Goal: Information Seeking & Learning: Learn about a topic

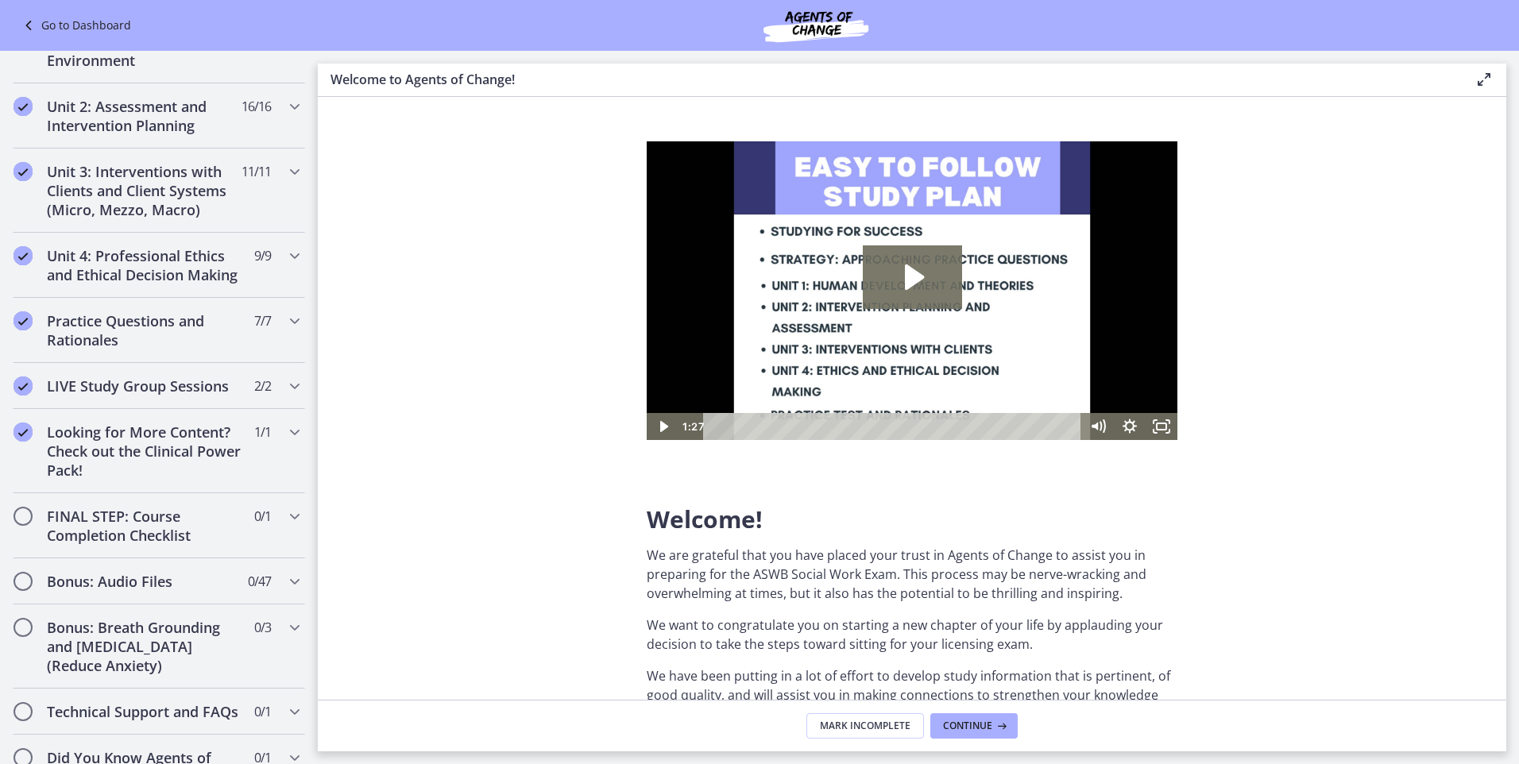
scroll to position [1119, 0]
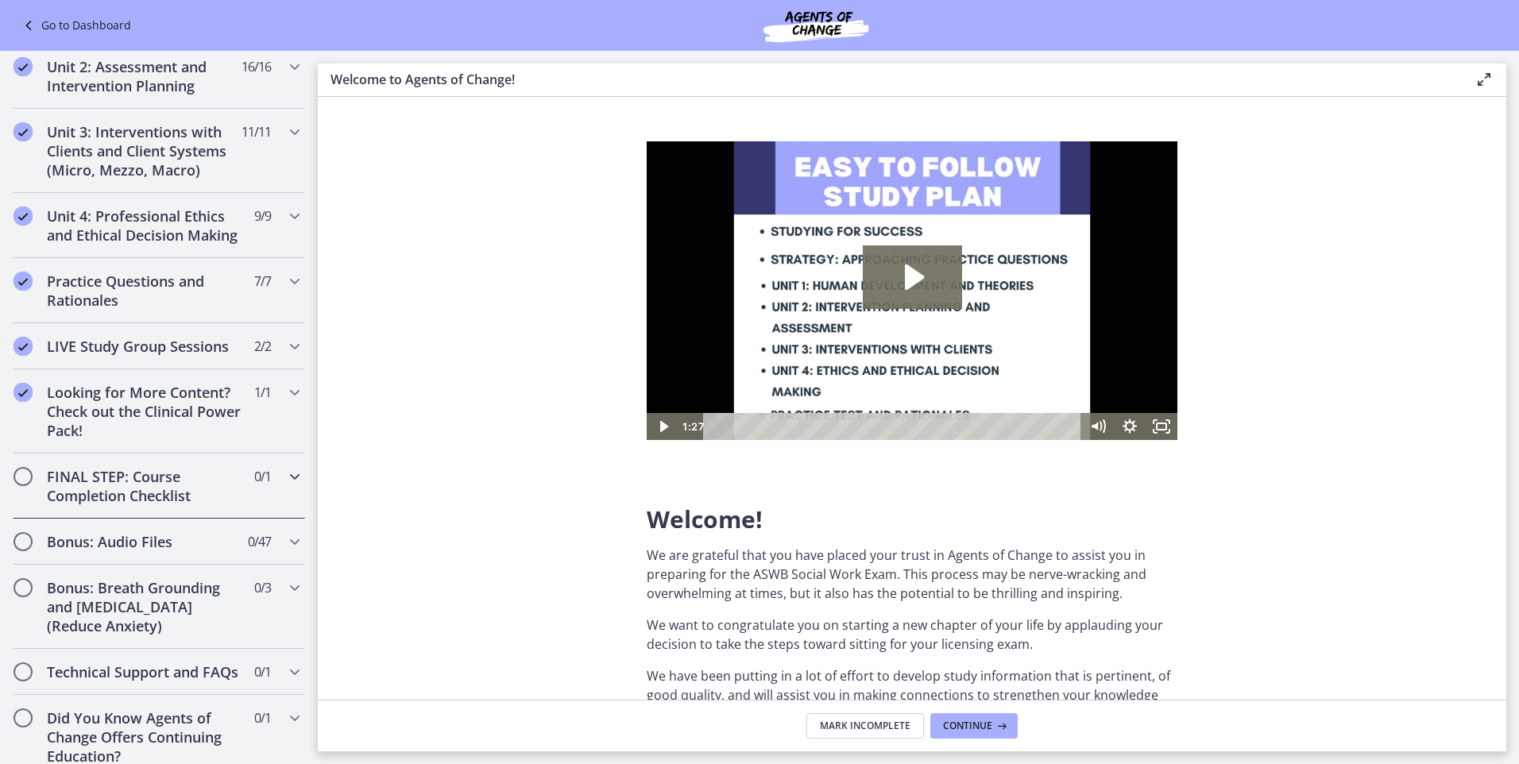
click at [110, 499] on h2 "FINAL STEP: Course Completion Checklist" at bounding box center [144, 486] width 194 height 38
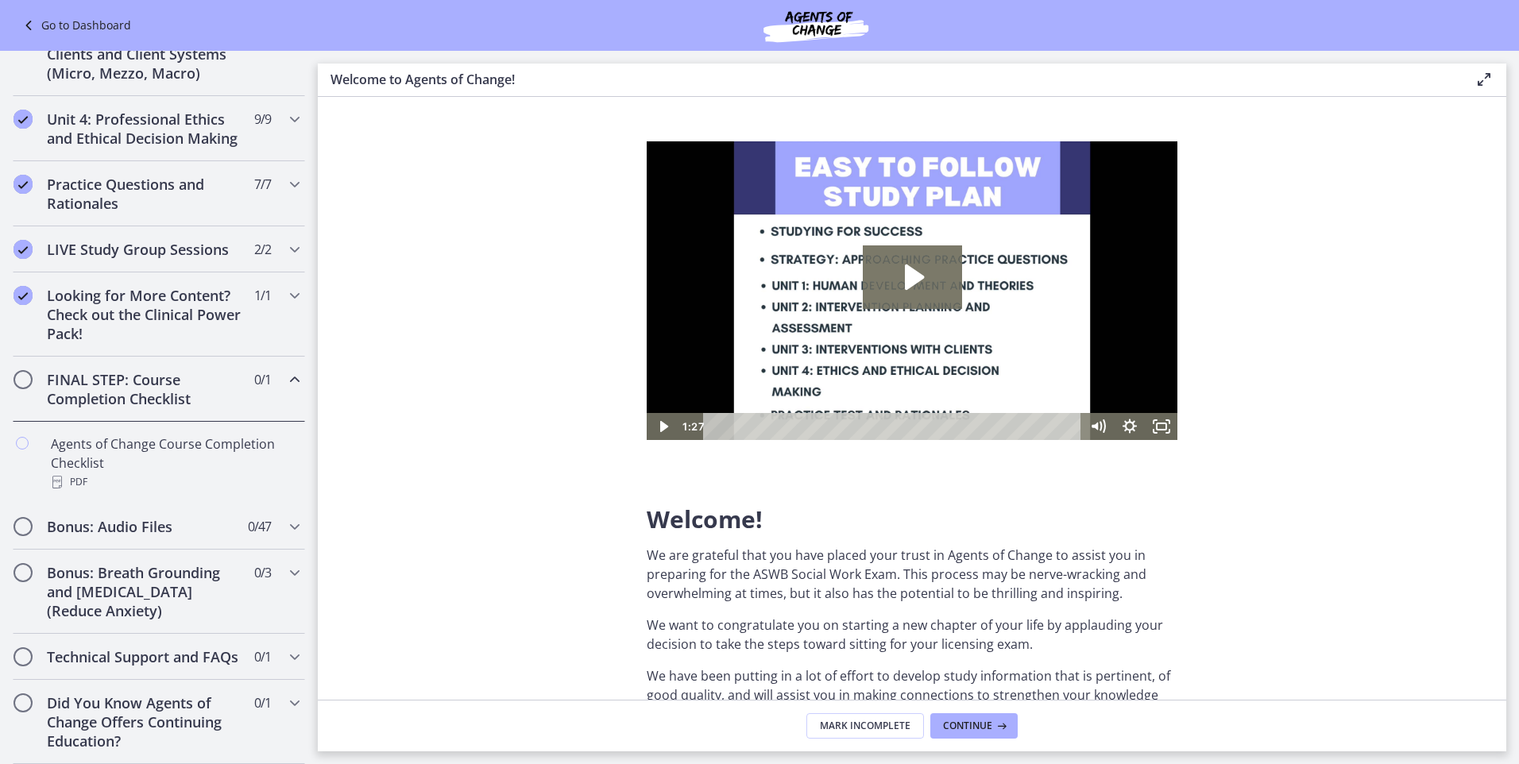
scroll to position [489, 0]
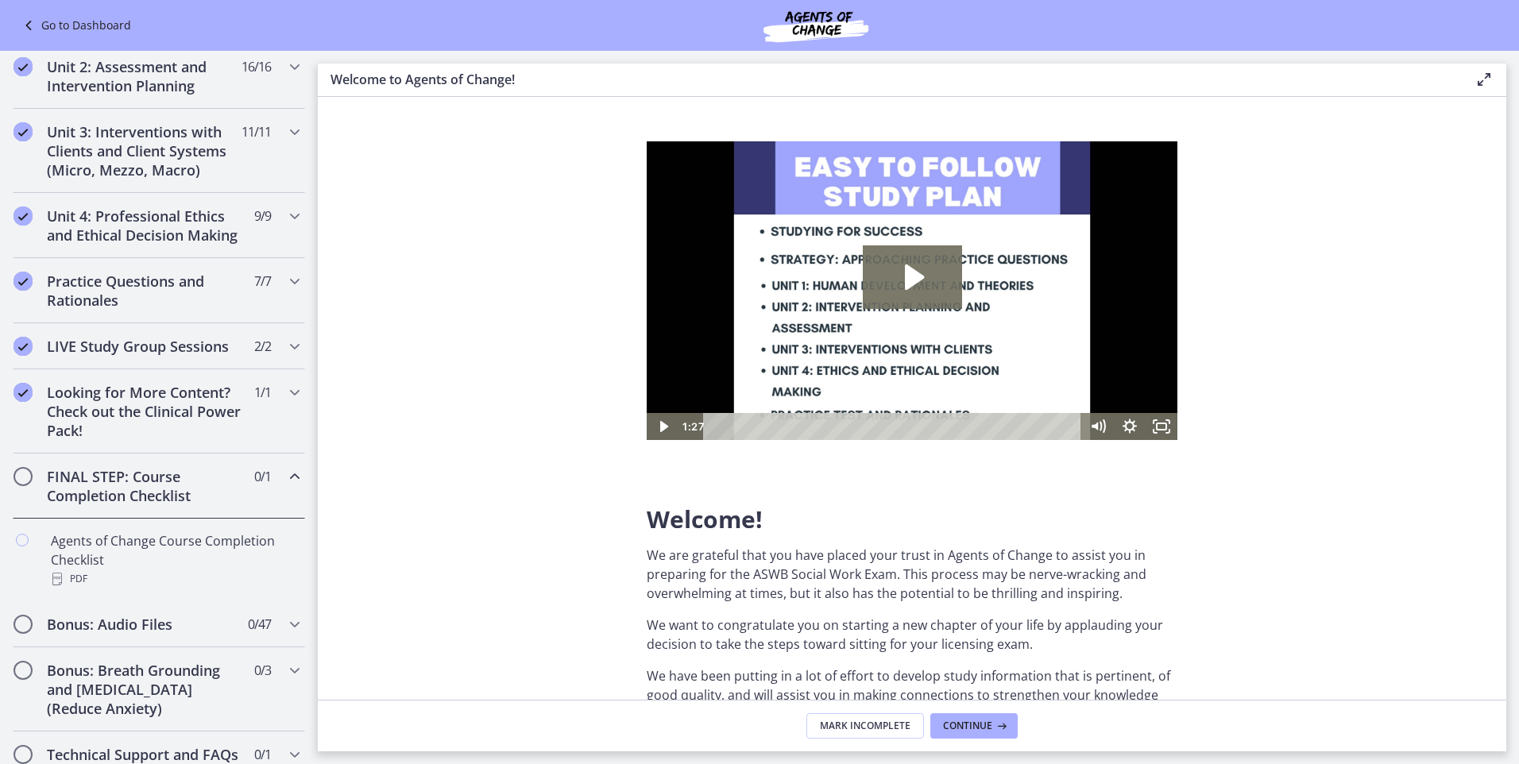
click at [111, 497] on h2 "FINAL STEP: Course Completion Checklist" at bounding box center [144, 486] width 194 height 38
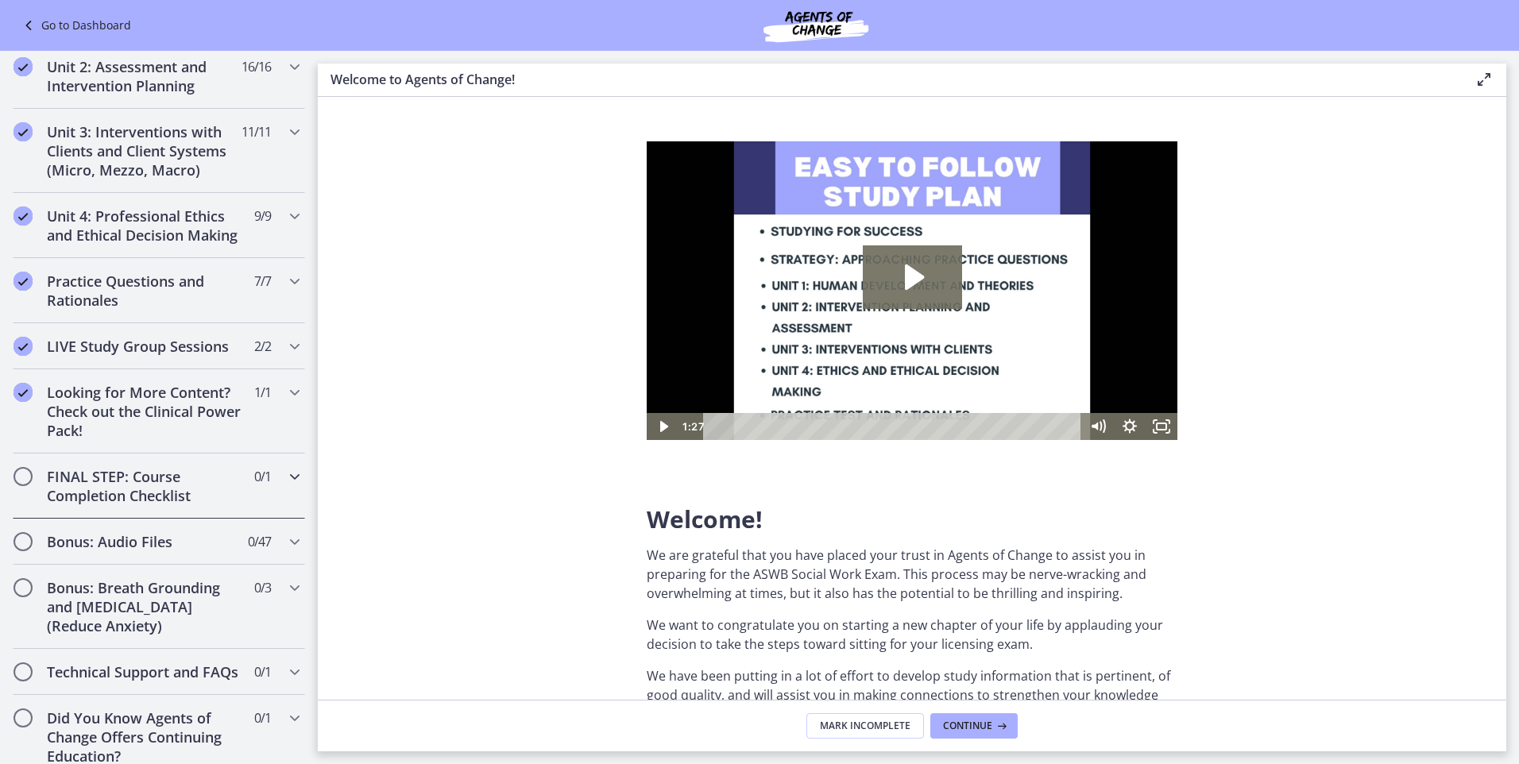
click at [111, 497] on h2 "FINAL STEP: Course Completion Checklist" at bounding box center [144, 486] width 194 height 38
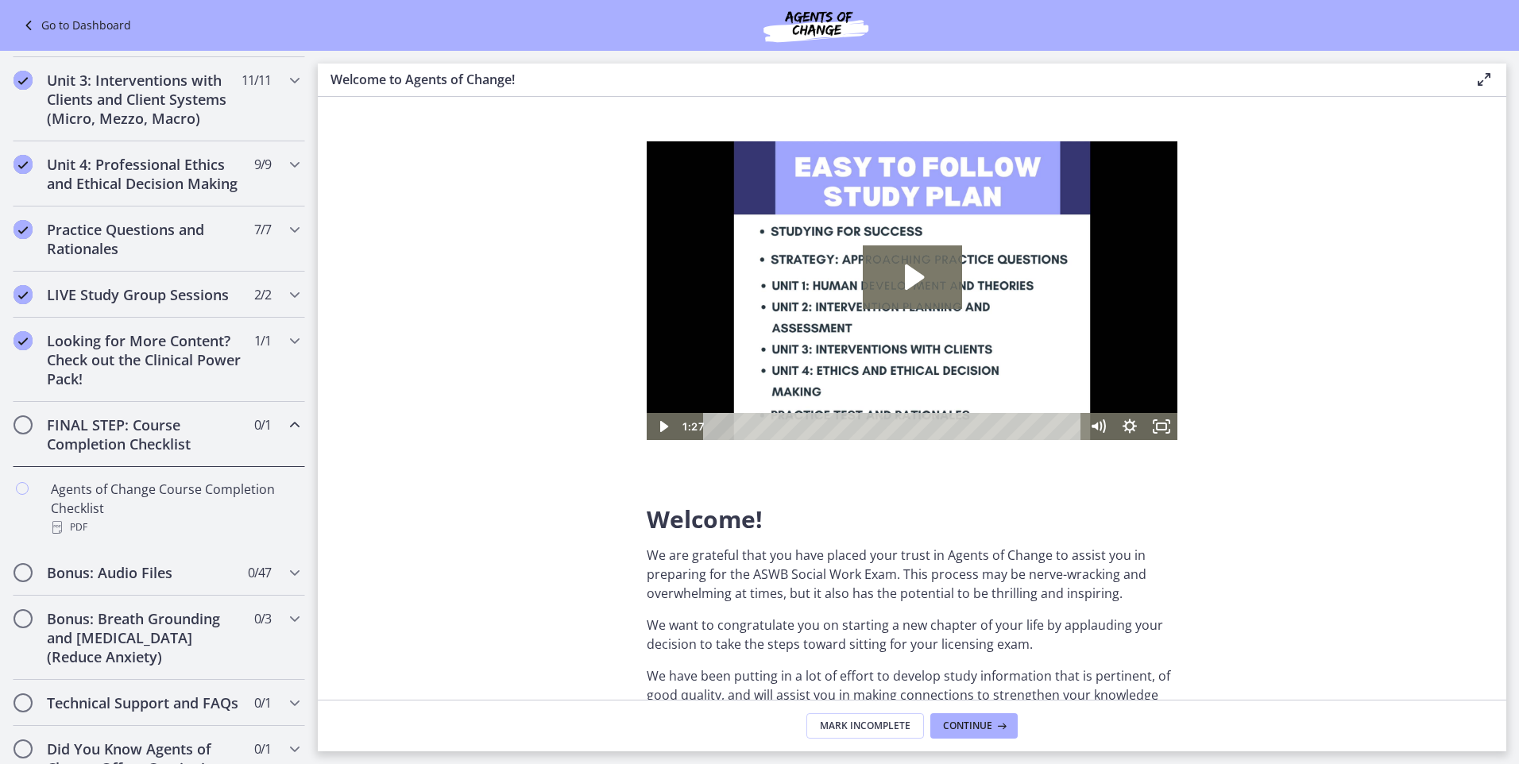
scroll to position [569, 0]
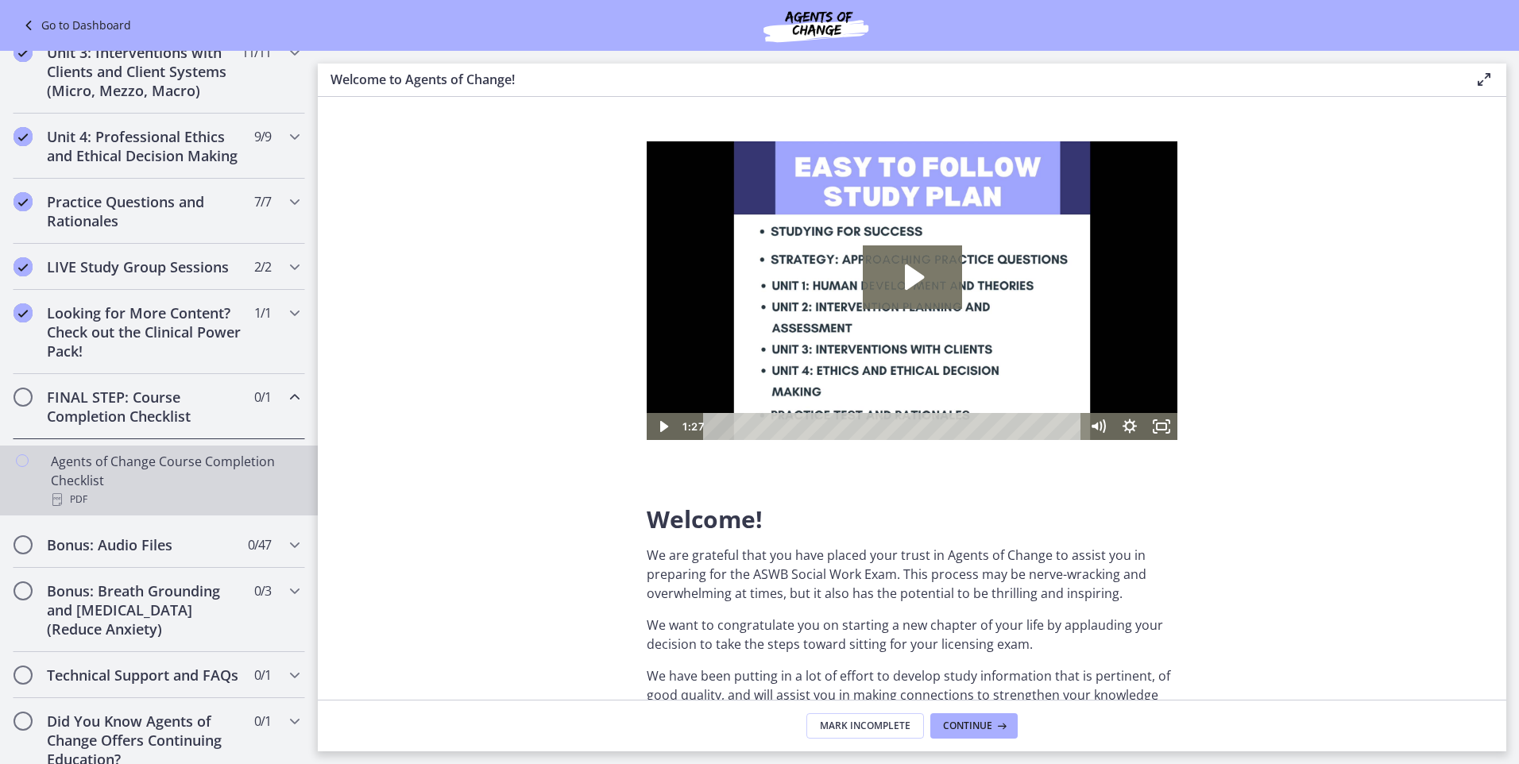
click at [99, 493] on div "Agents of Change Course Completion Checklist PDF" at bounding box center [175, 480] width 248 height 57
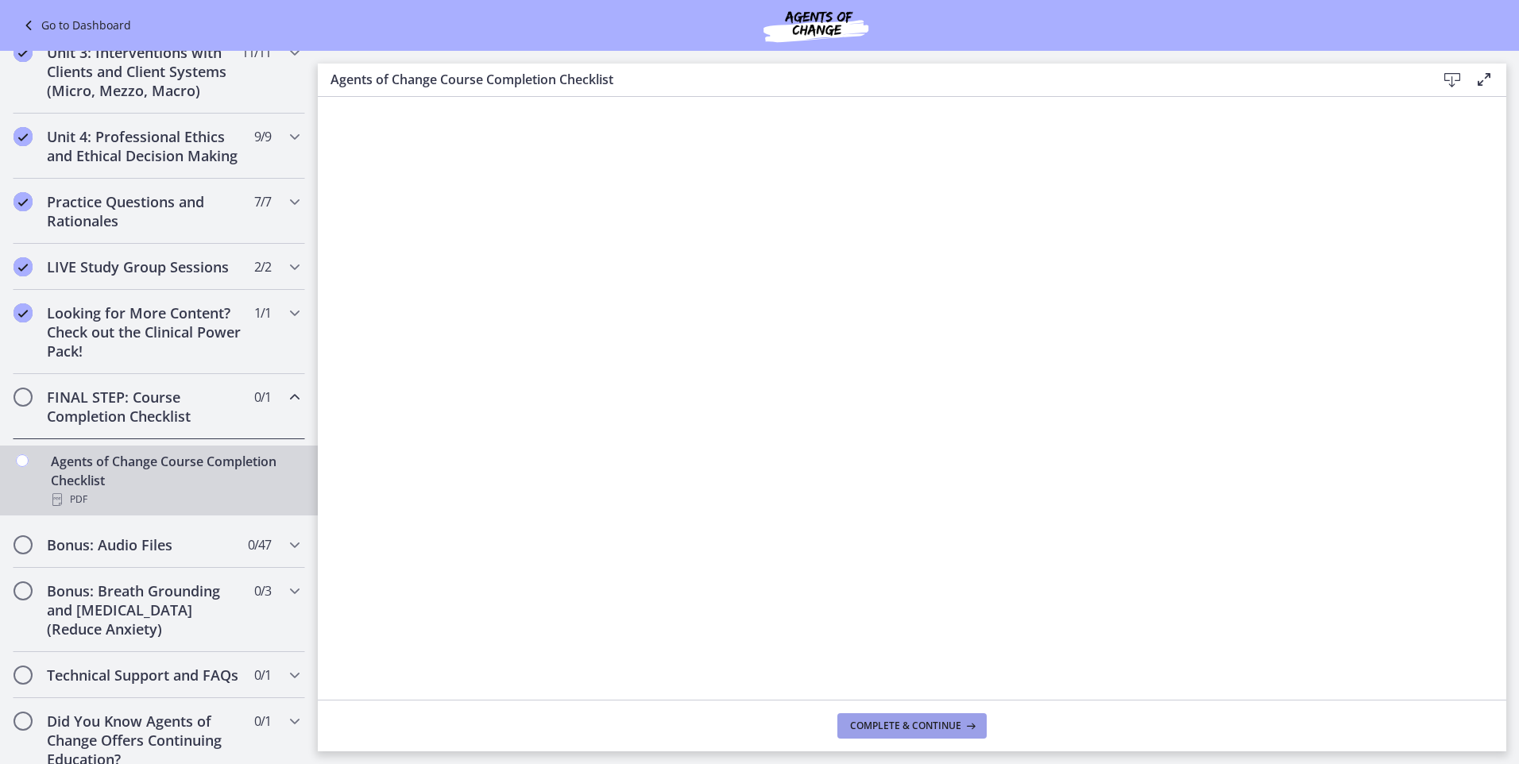
click at [899, 722] on span "Complete & continue" at bounding box center [905, 726] width 111 height 13
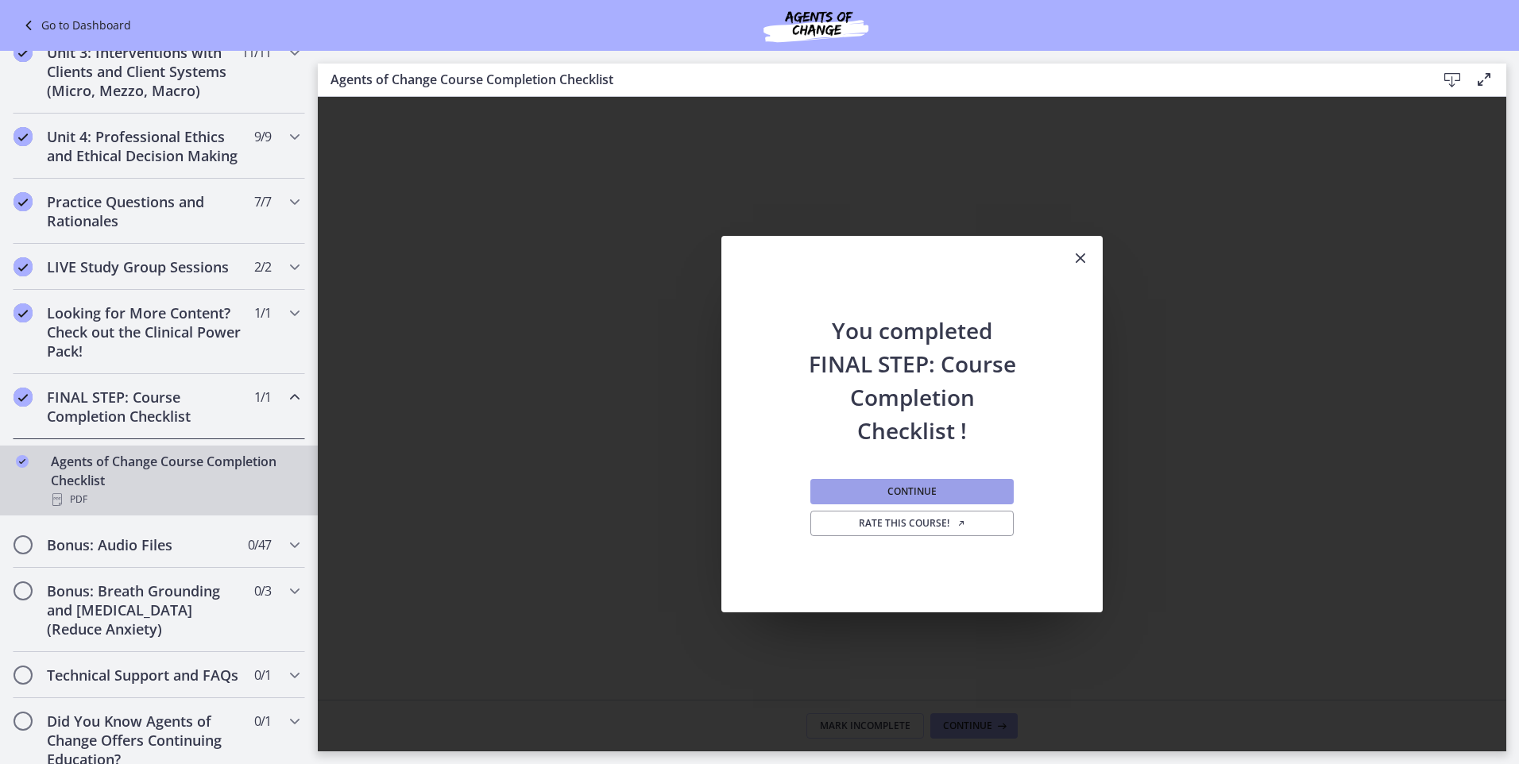
click at [934, 482] on button "Continue" at bounding box center [911, 491] width 203 height 25
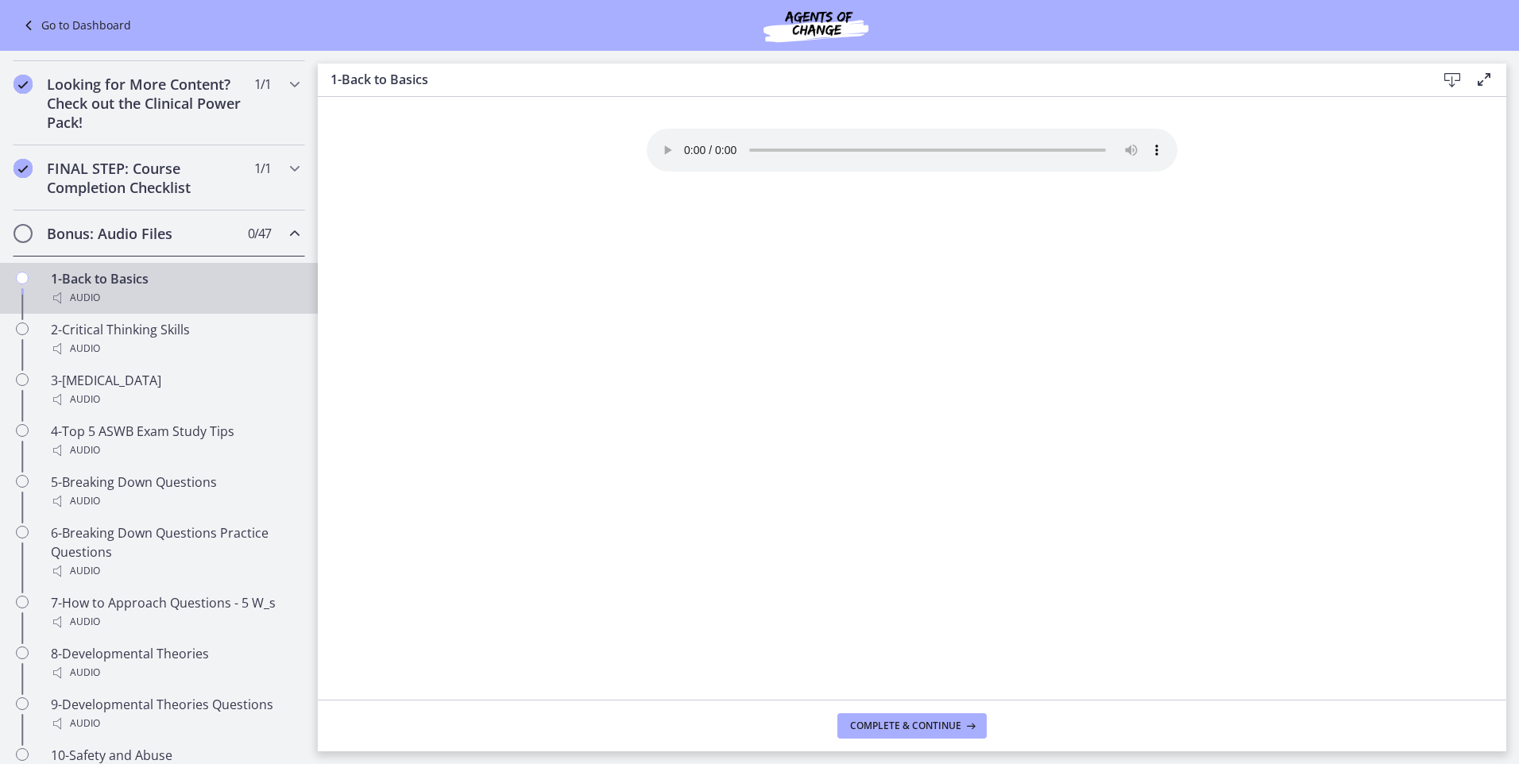
scroll to position [799, 0]
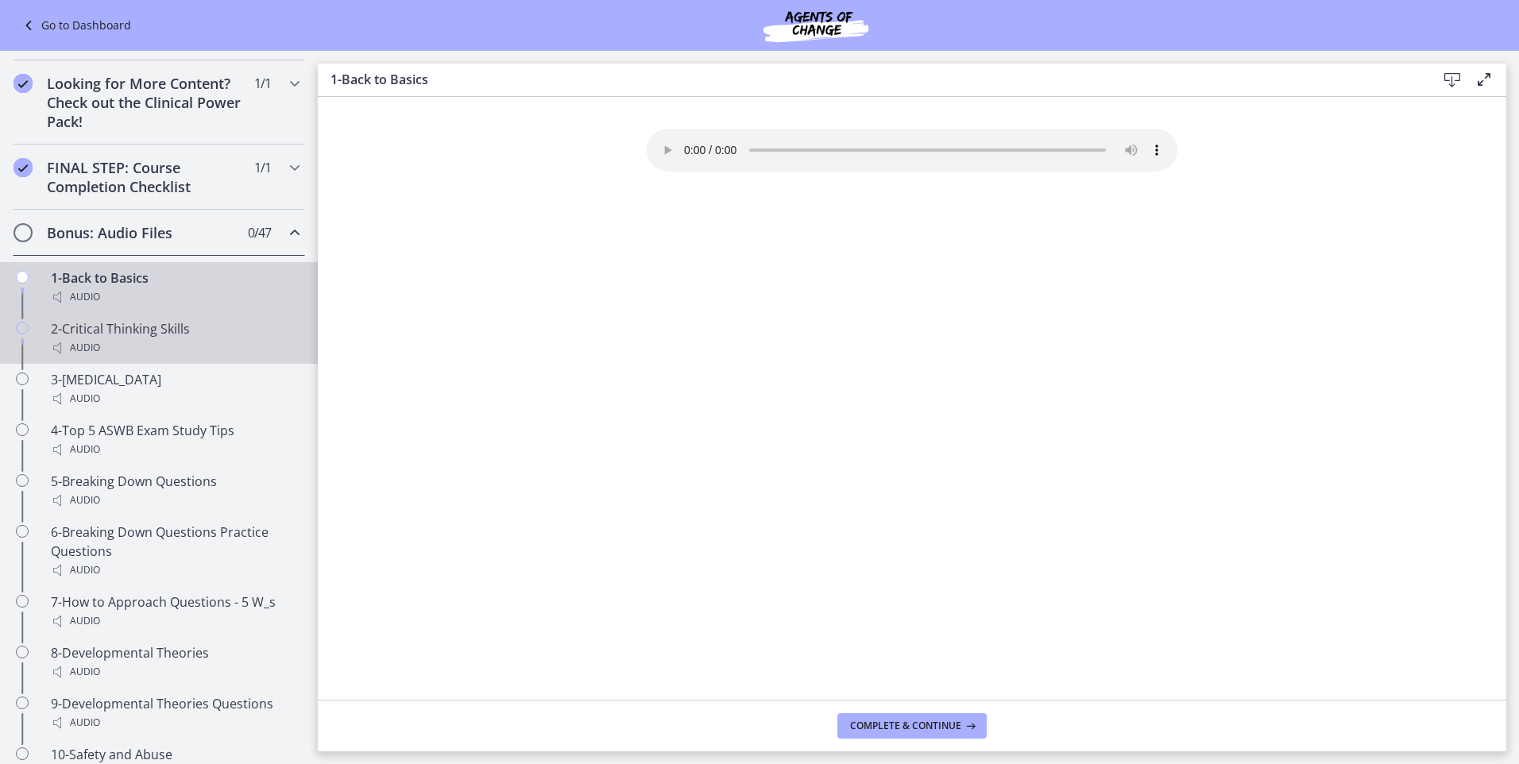
click at [142, 358] on div "Audio" at bounding box center [175, 348] width 248 height 19
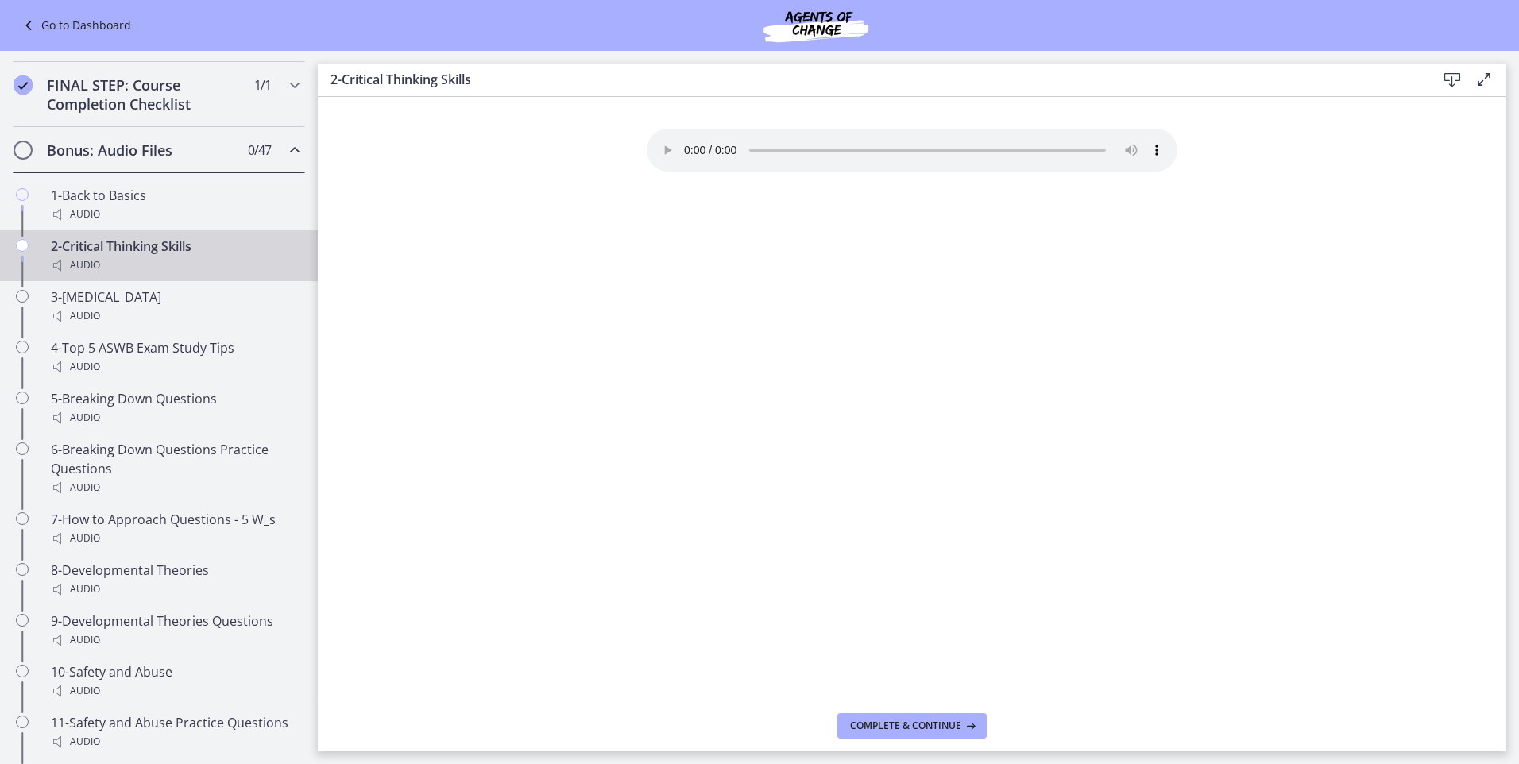
scroll to position [869, 0]
